Goal: Information Seeking & Learning: Compare options

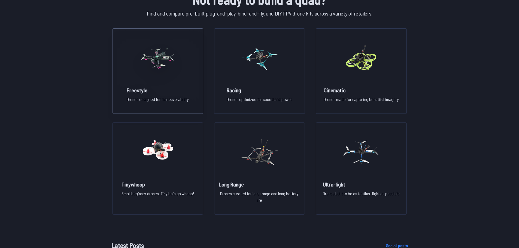
scroll to position [409, 0]
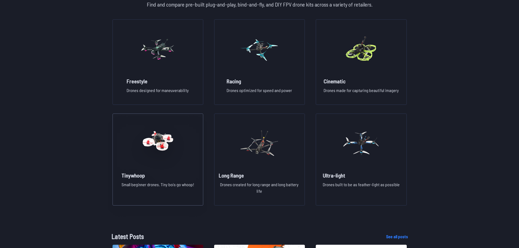
click at [186, 183] on p "Small beginner drones. Tiny bois go whoop!" at bounding box center [158, 190] width 73 height 17
click at [365, 64] on img at bounding box center [361, 49] width 39 height 48
click at [134, 86] on div "Freestyle Drones designed for maneuverability" at bounding box center [157, 87] width 71 height 21
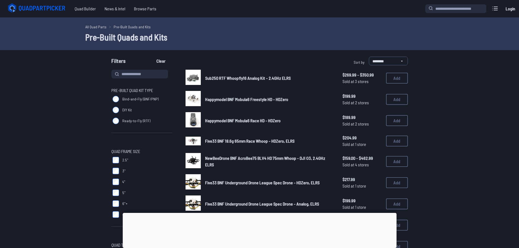
click at [217, 78] on span "Sub250 RTF Whoopfly16 Analog Kit - 2.4GHz ELRS" at bounding box center [248, 78] width 86 height 5
click at [225, 79] on span "Sub250 RTF Whoopfly16 Analog Kit - 2.4GHz ELRS" at bounding box center [248, 78] width 86 height 5
click at [189, 75] on img at bounding box center [193, 77] width 15 height 15
click at [190, 74] on img at bounding box center [193, 77] width 15 height 15
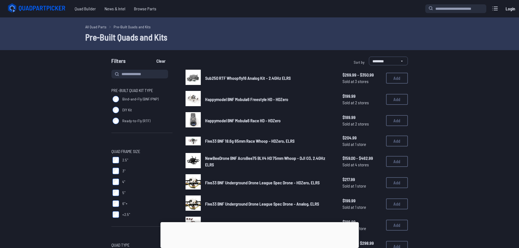
click at [196, 118] on img at bounding box center [193, 119] width 15 height 15
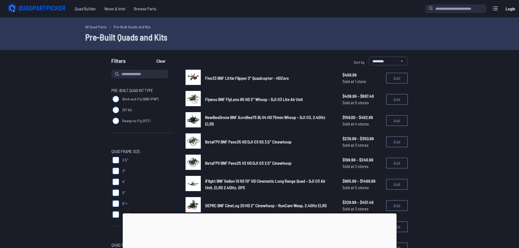
click at [264, 76] on span "Five33 BNF Little Flipper 3" Quadcopter - HDZero" at bounding box center [247, 78] width 84 height 5
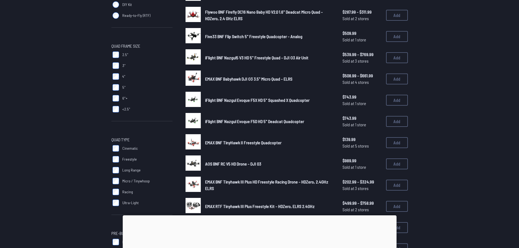
scroll to position [109, 0]
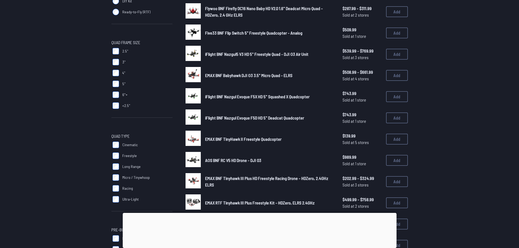
click at [195, 202] on img at bounding box center [193, 202] width 15 height 15
click at [204, 202] on div "EMAX RTF Tinyhawk III Plus Freestyle Kit - HDZero, ELRS 2.4GHz $499.99 - $758.9…" at bounding box center [297, 203] width 223 height 17
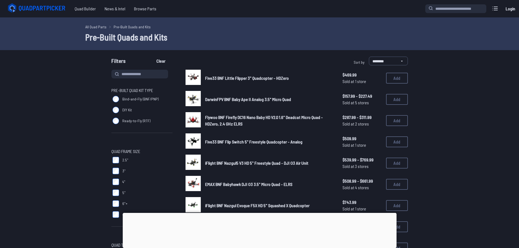
click at [192, 76] on img at bounding box center [193, 77] width 15 height 15
click at [196, 119] on img at bounding box center [193, 119] width 15 height 15
click at [194, 161] on img at bounding box center [193, 162] width 15 height 15
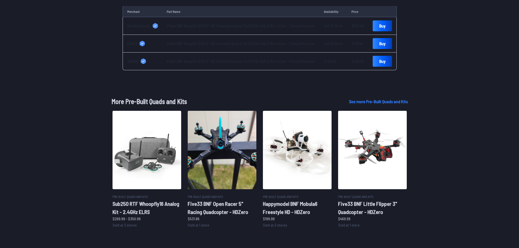
scroll to position [273, 0]
